Goal: Information Seeking & Learning: Learn about a topic

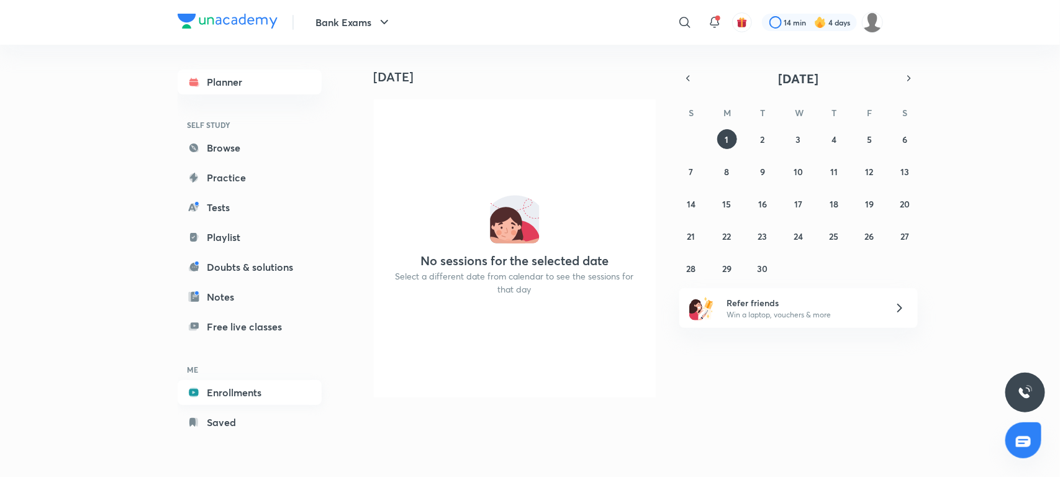
click at [230, 393] on link "Enrollments" at bounding box center [250, 392] width 144 height 25
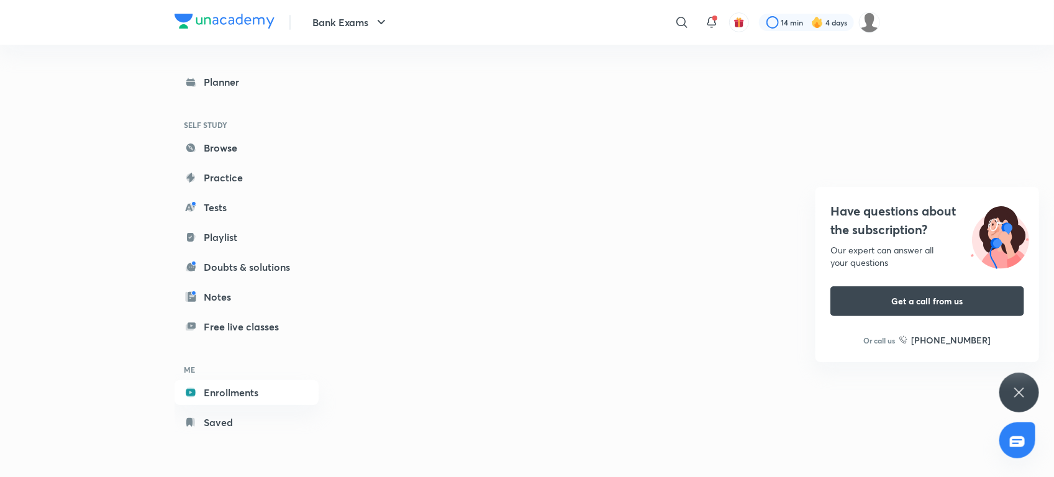
click at [1023, 385] on icon at bounding box center [1019, 392] width 15 height 15
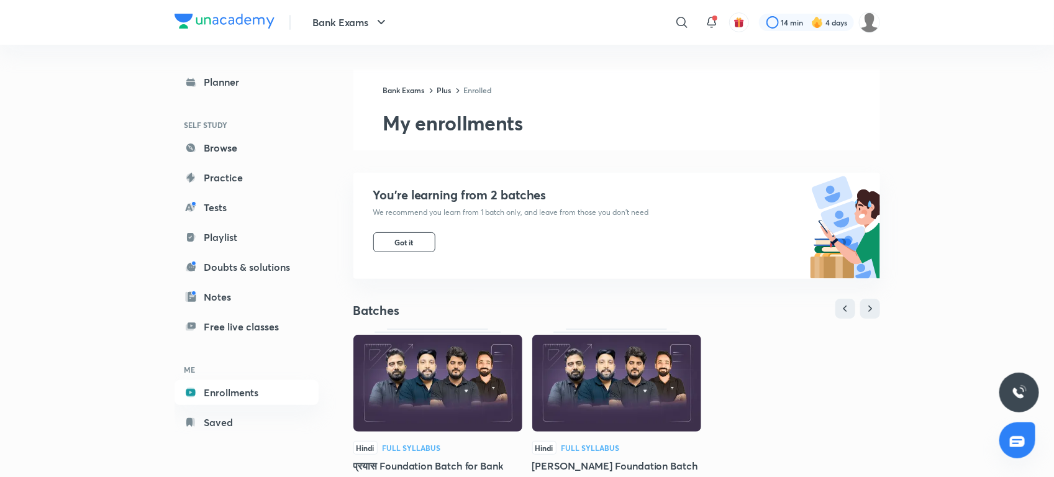
click at [314, 374] on h6 "ME" at bounding box center [247, 369] width 144 height 21
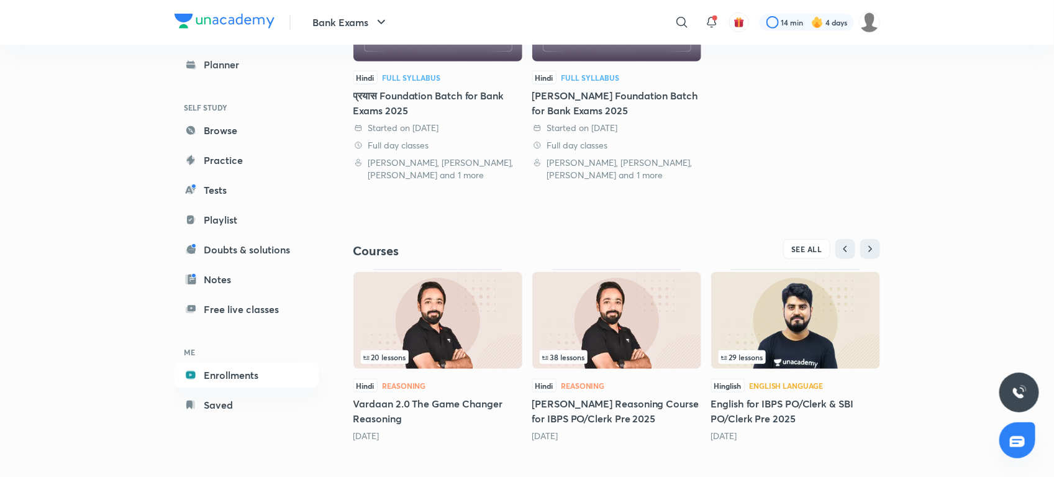
scroll to position [379, 0]
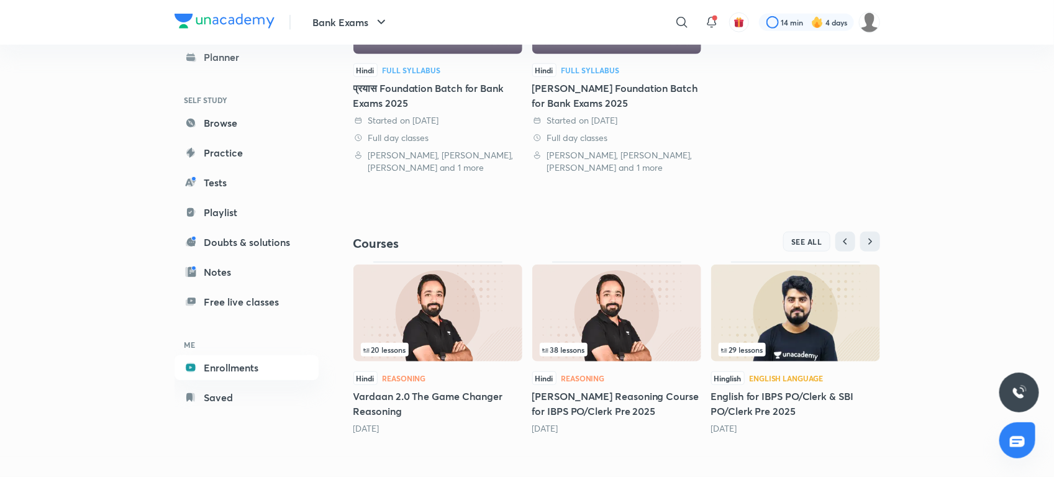
click at [808, 244] on span "SEE ALL" at bounding box center [806, 241] width 31 height 9
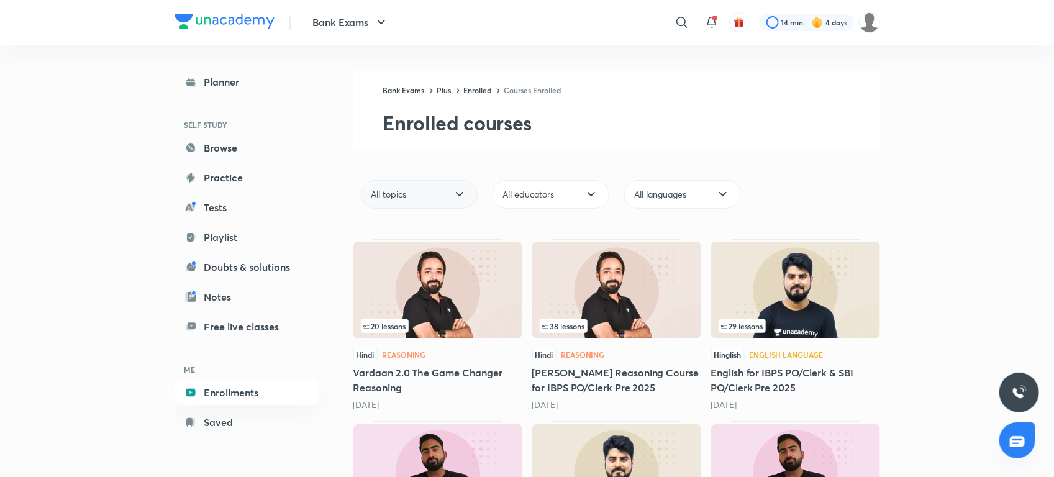
click at [460, 203] on div "All topics" at bounding box center [419, 194] width 117 height 29
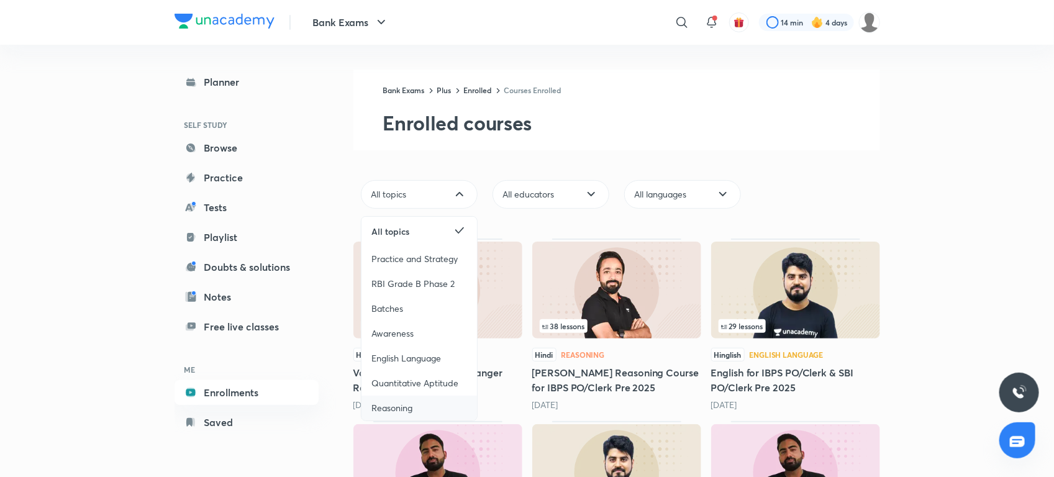
click at [403, 404] on span "Reasoning" at bounding box center [392, 408] width 41 height 12
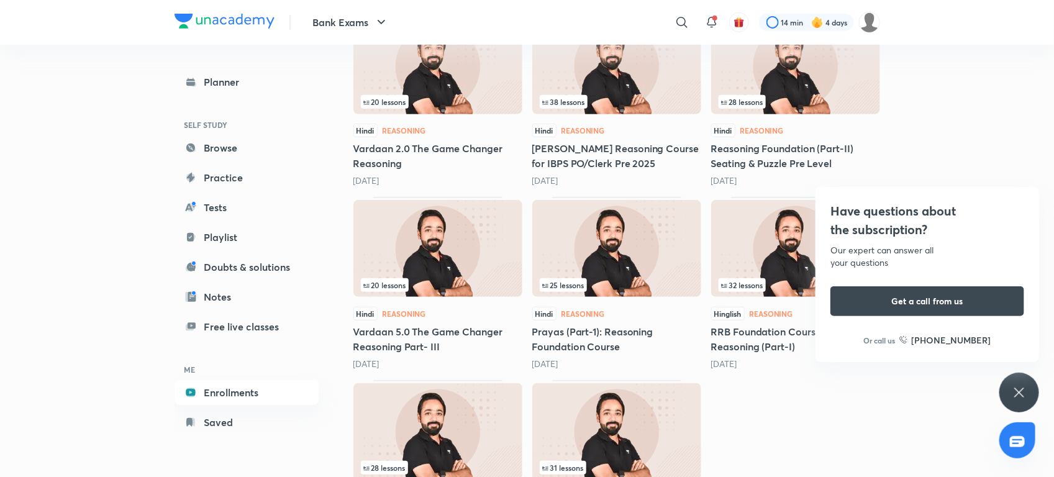
scroll to position [325, 0]
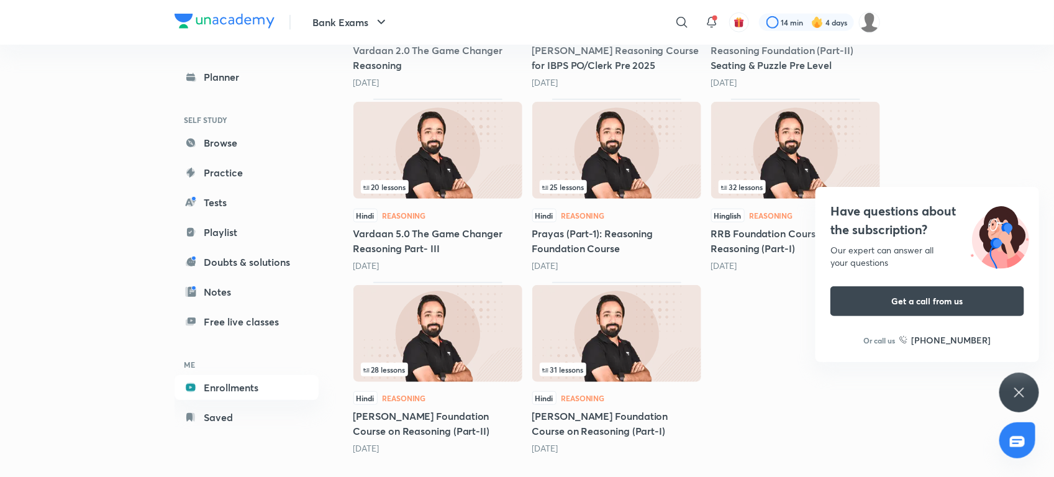
click at [626, 351] on img at bounding box center [616, 333] width 169 height 97
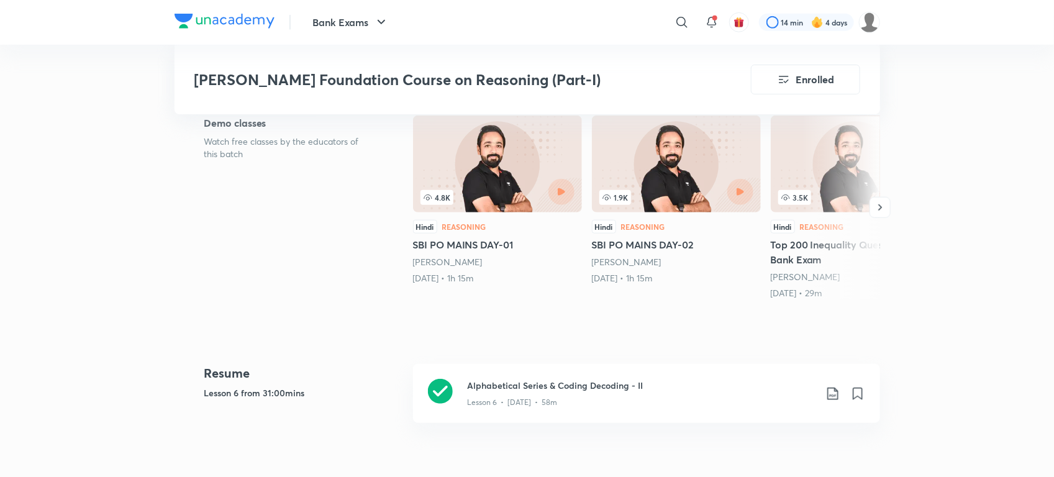
scroll to position [355, 0]
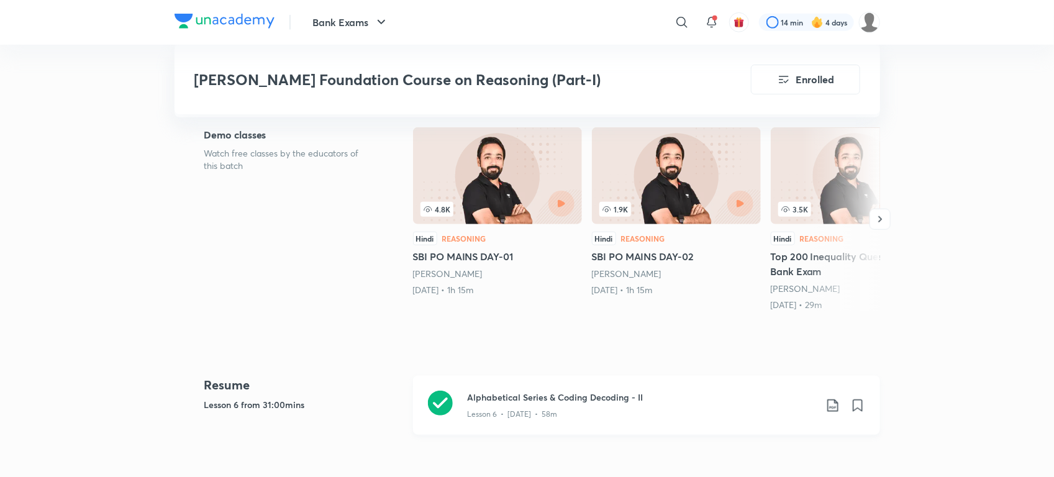
click at [443, 391] on icon at bounding box center [440, 403] width 25 height 25
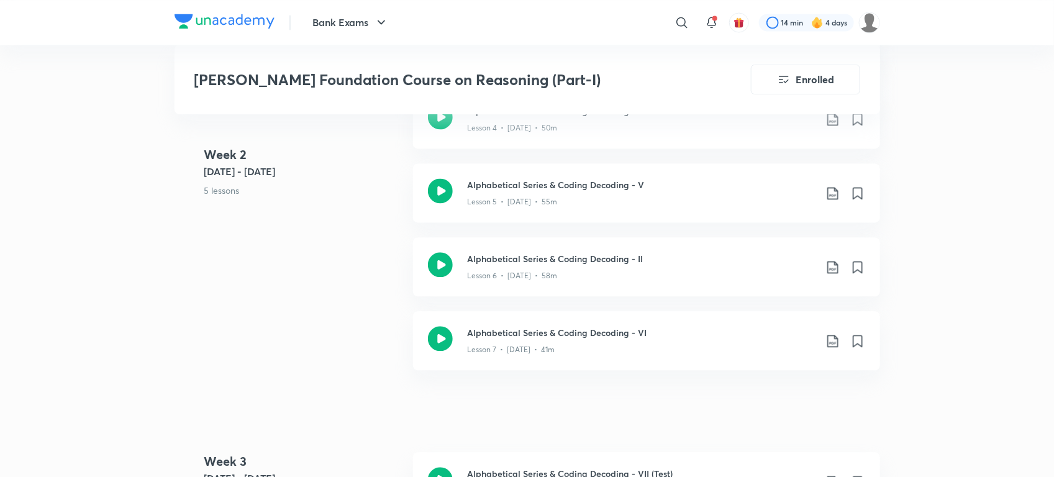
scroll to position [1075, 0]
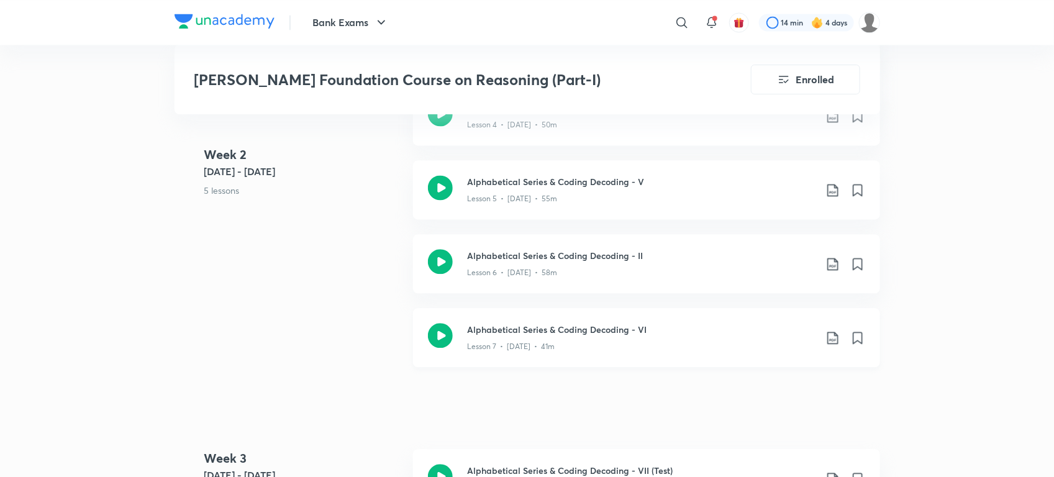
click at [441, 323] on icon at bounding box center [440, 335] width 25 height 25
